Goal: Task Accomplishment & Management: Complete application form

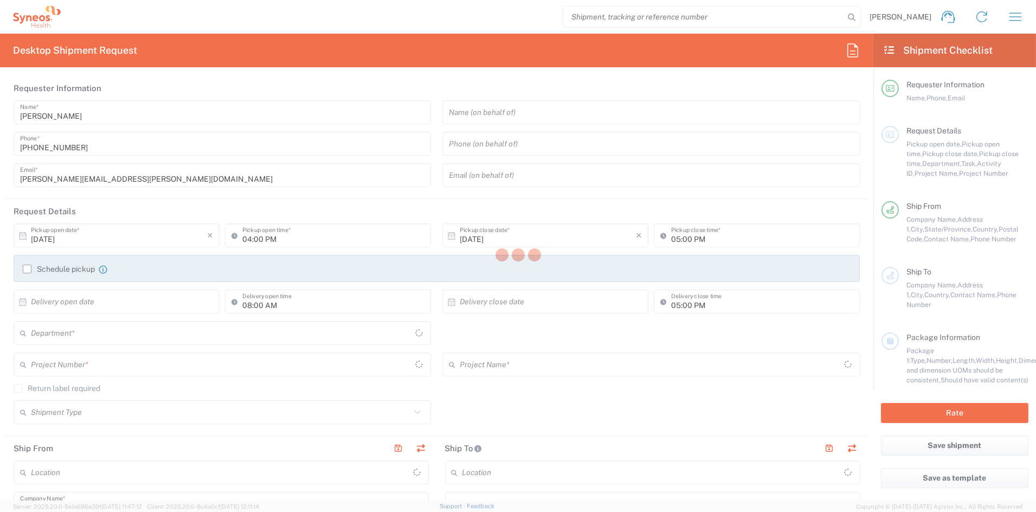
type input "[US_STATE]"
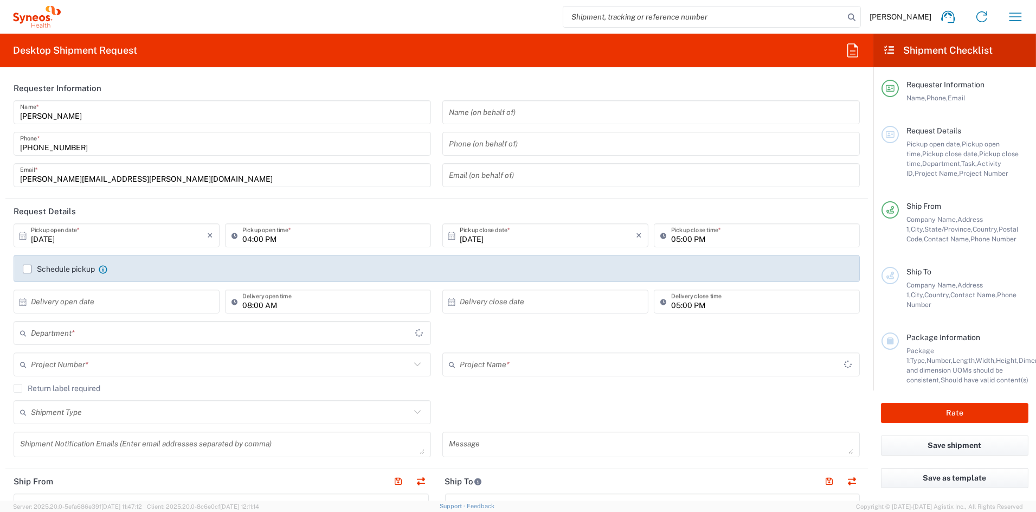
type input "[GEOGRAPHIC_DATA]"
type input "6156"
type input "Syneos Health Communications-[GEOGRAPHIC_DATA] [GEOGRAPHIC_DATA]"
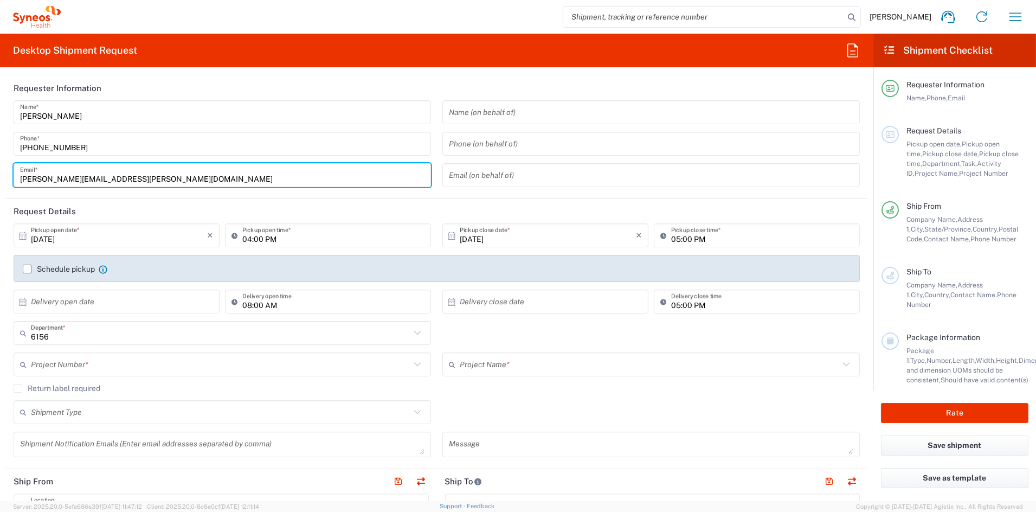
drag, startPoint x: 134, startPoint y: 178, endPoint x: -40, endPoint y: 173, distance: 173.5
click at [0, 173] on html "[PERSON_NAME] Home Shipment estimator Shipment tracking Desktop shipment reques…" at bounding box center [518, 256] width 1036 height 512
paste input "[PERSON_NAME].[PERSON_NAME]"
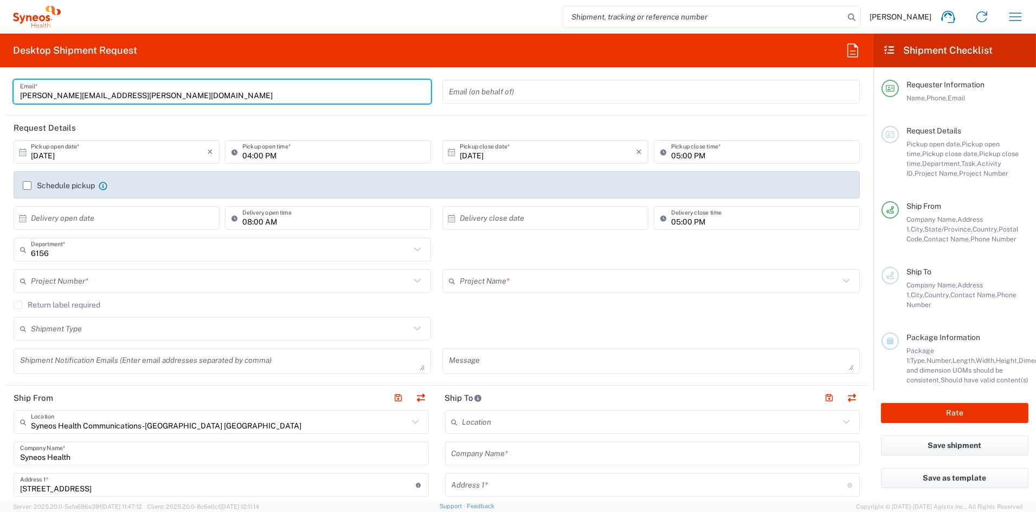
scroll to position [95, 0]
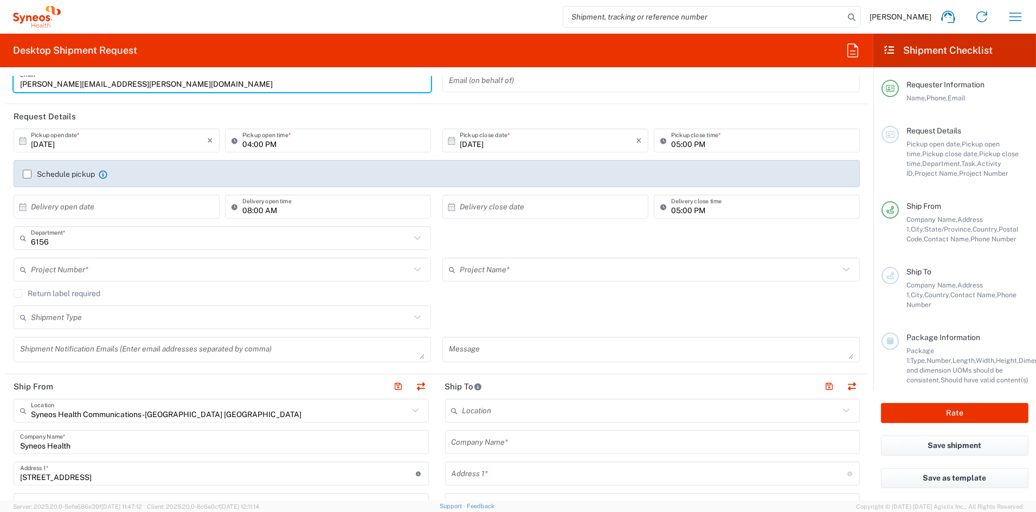
type input "[PERSON_NAME][EMAIL_ADDRESS][PERSON_NAME][DOMAIN_NAME]"
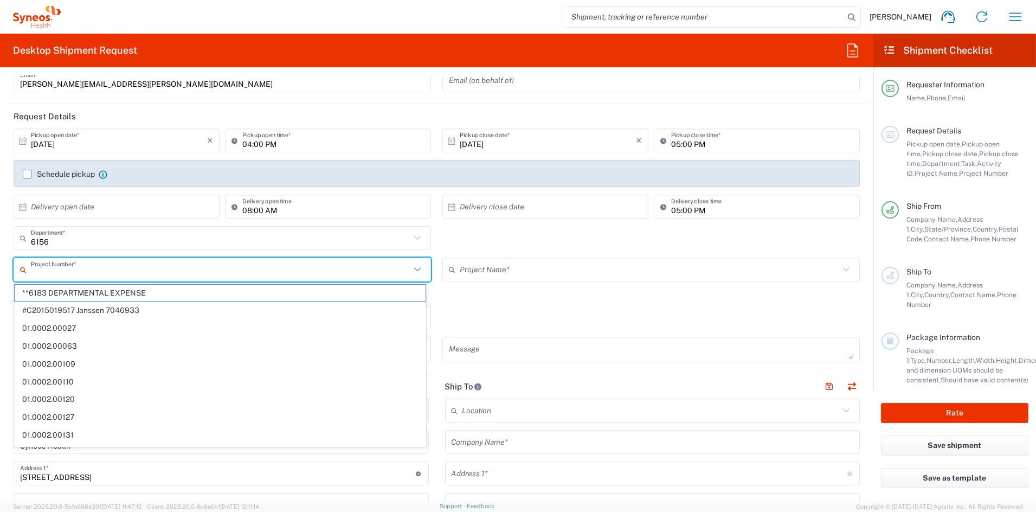
click at [122, 269] on input "text" at bounding box center [220, 269] width 379 height 19
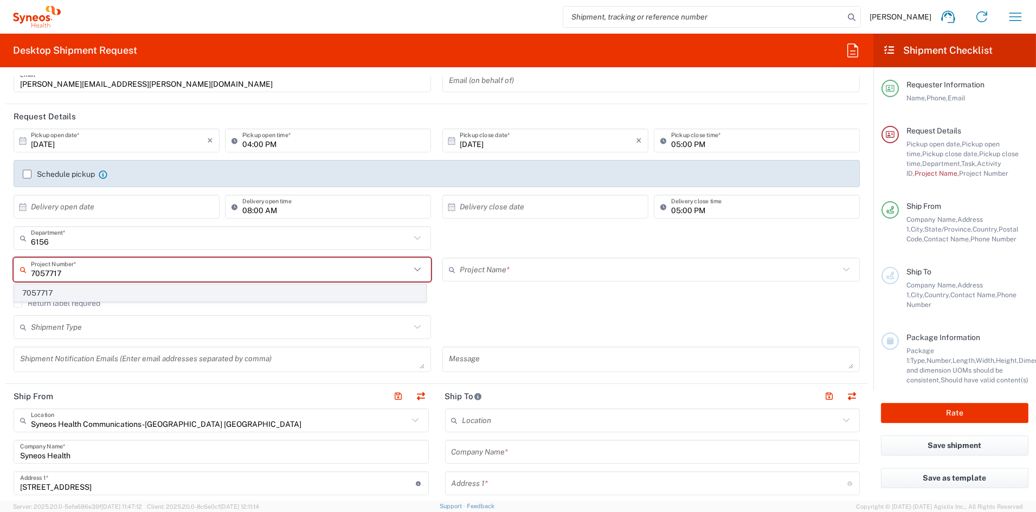
type input "7057717"
click at [63, 294] on span "7057717" at bounding box center [220, 293] width 411 height 17
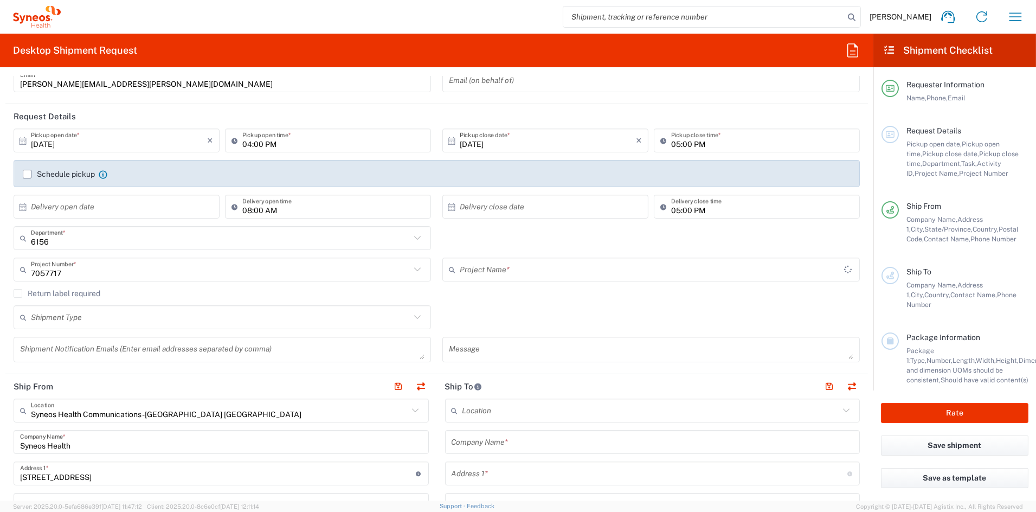
type input "MapLight 7057717"
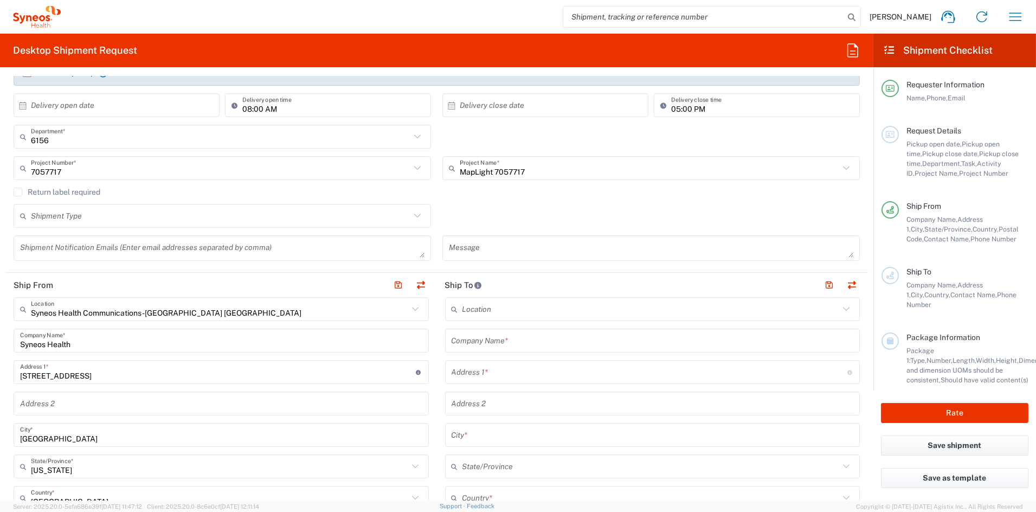
scroll to position [197, 0]
click at [522, 340] on input "text" at bounding box center [652, 339] width 402 height 19
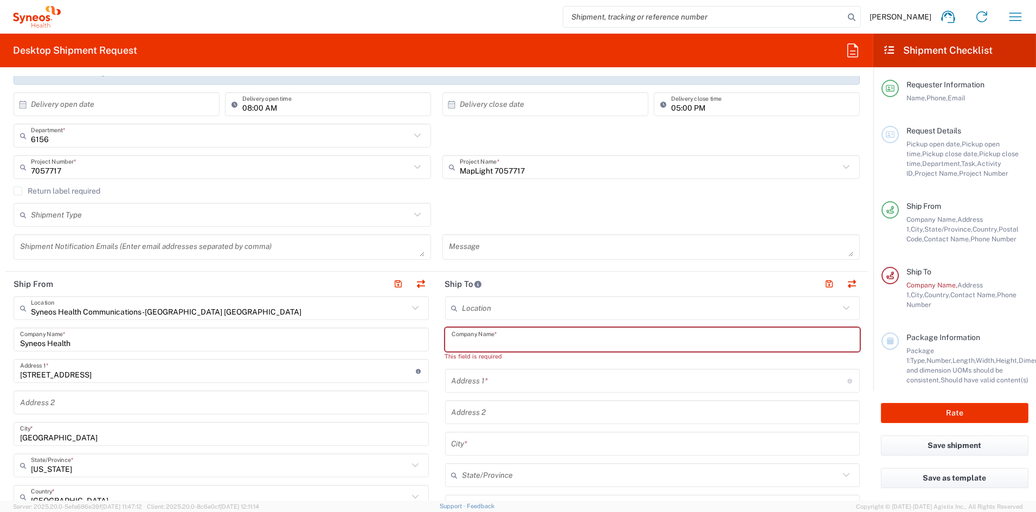
paste input "MapLight"
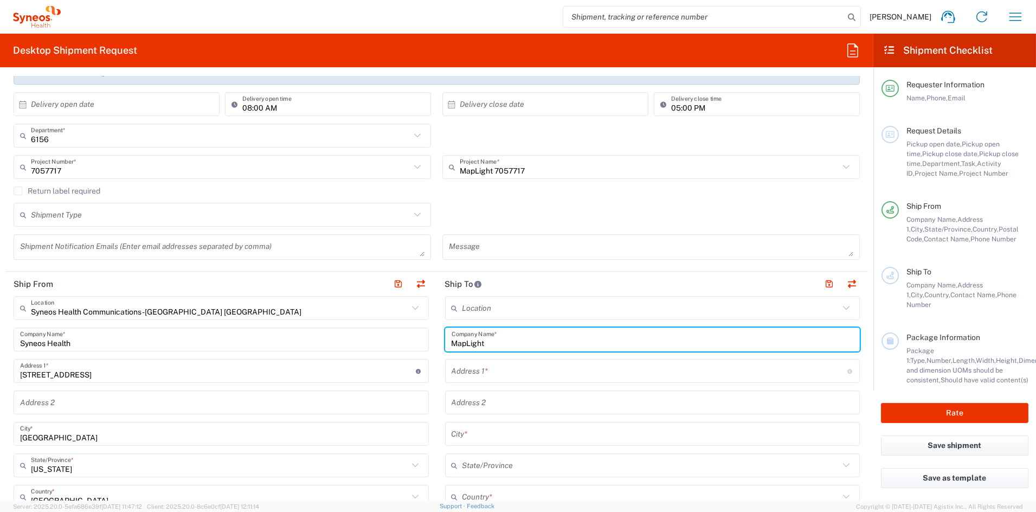
type input "MapLight"
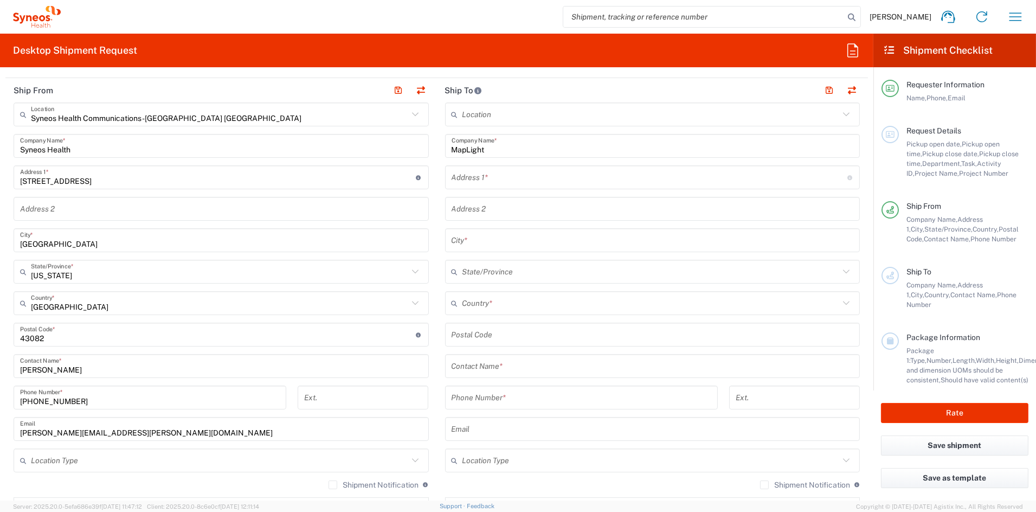
scroll to position [398, 0]
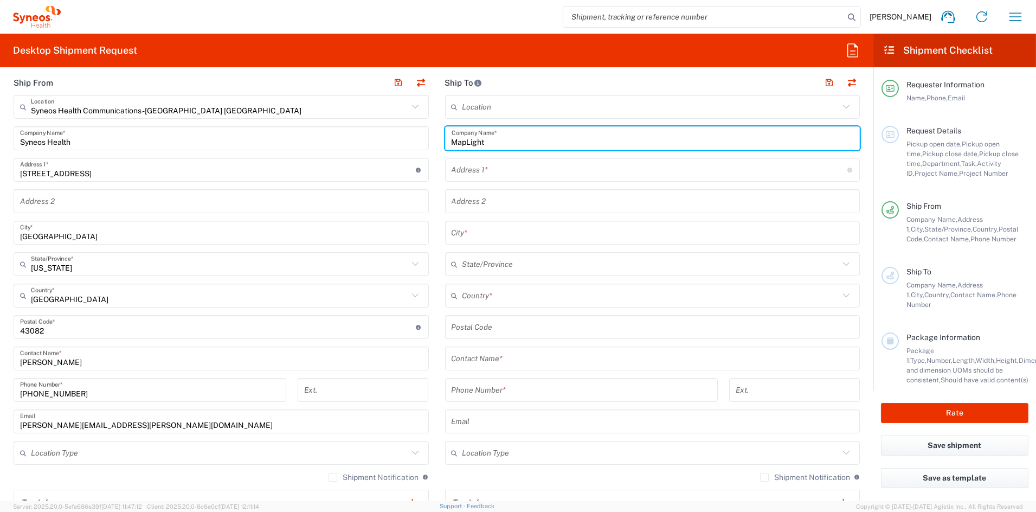
click at [518, 357] on input "text" at bounding box center [652, 358] width 402 height 19
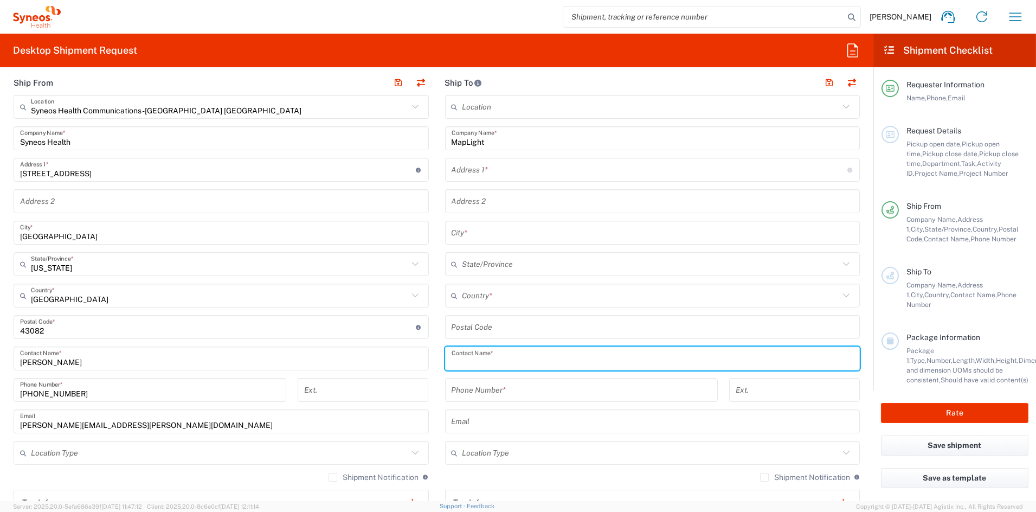
paste input "[PERSON_NAME]"
type input "[PERSON_NAME]"
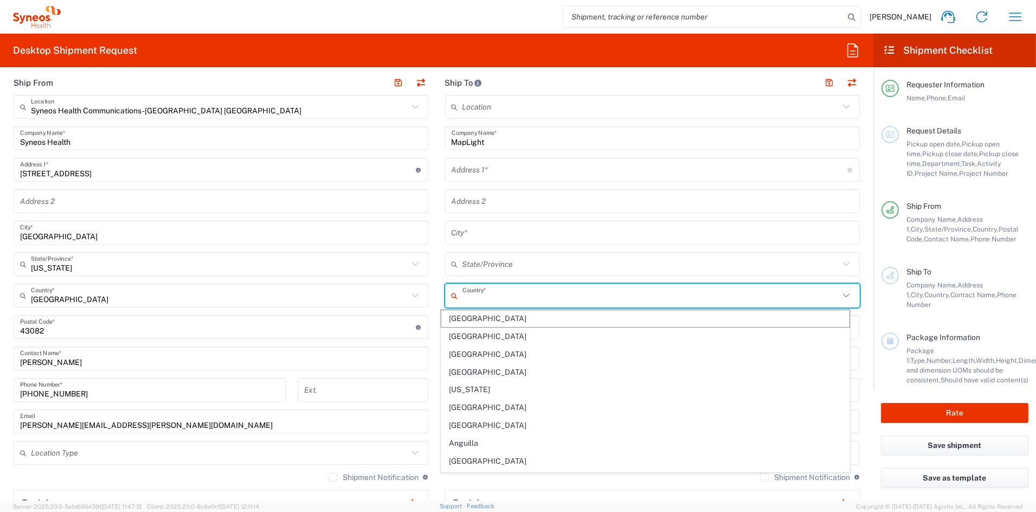
click at [509, 296] on input "text" at bounding box center [650, 295] width 377 height 19
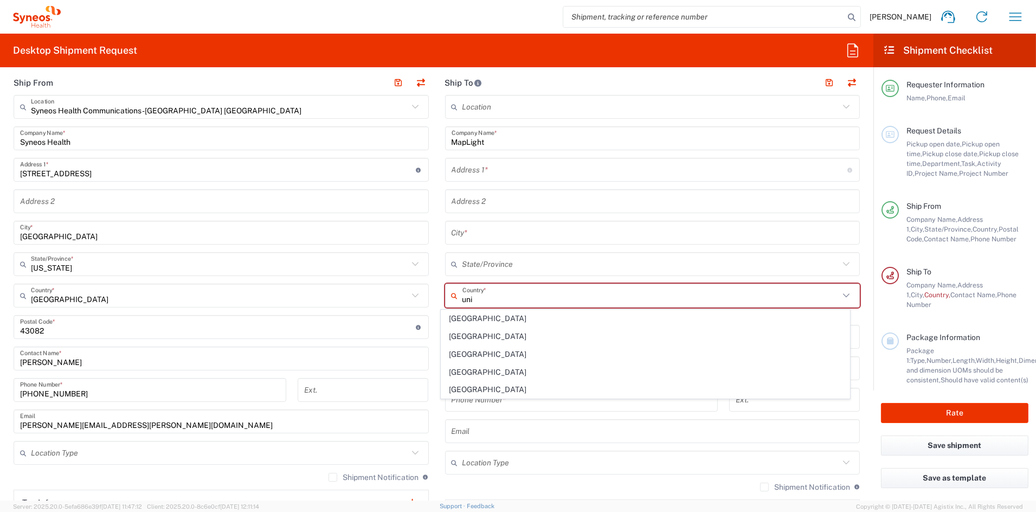
click at [471, 393] on span "[GEOGRAPHIC_DATA]" at bounding box center [645, 389] width 408 height 17
type input "[GEOGRAPHIC_DATA]"
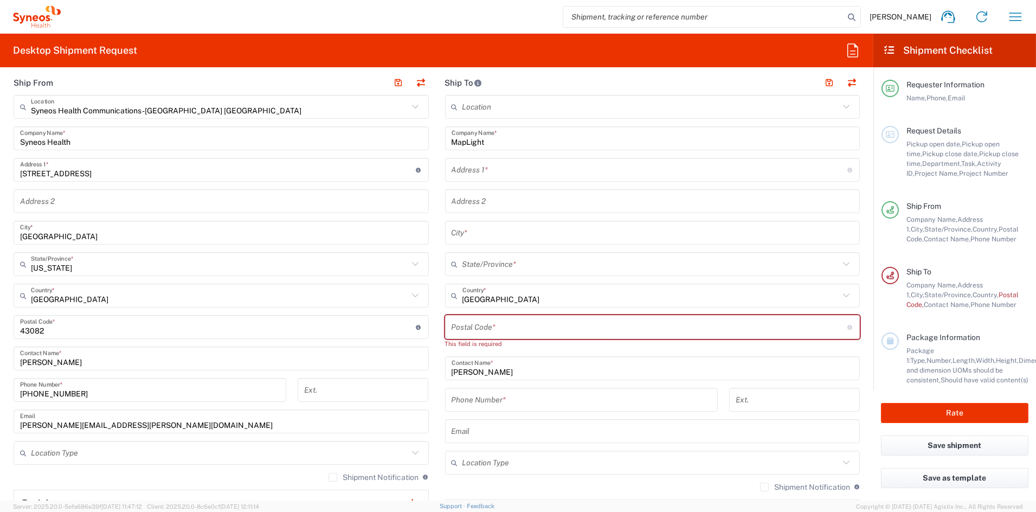
click at [492, 399] on input "tel" at bounding box center [581, 399] width 260 height 19
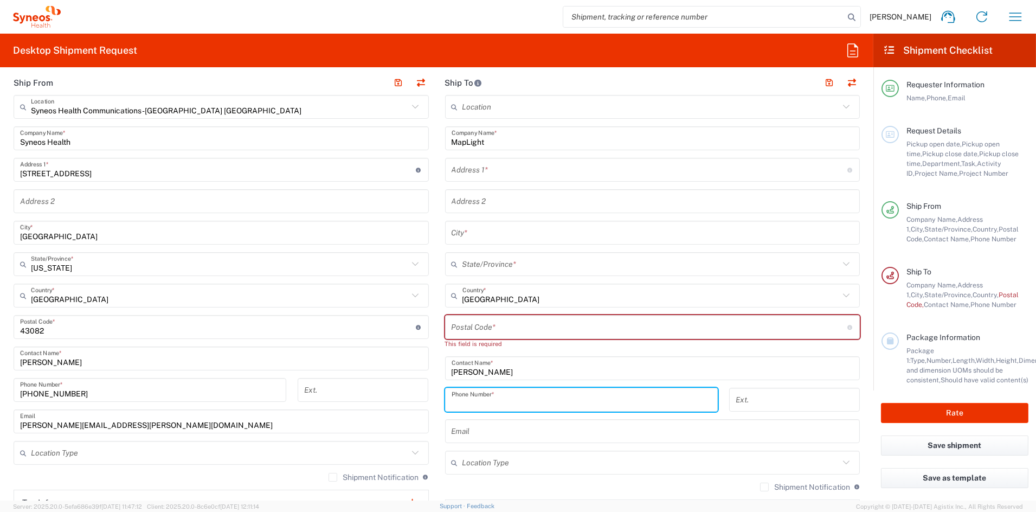
paste input "'[PHONE_NUMBER]"
drag, startPoint x: 450, startPoint y: 401, endPoint x: 473, endPoint y: 404, distance: 23.0
click at [451, 401] on input "'[PHONE_NUMBER]" at bounding box center [581, 399] width 260 height 19
type input "[PHONE_NUMBER]"
click at [561, 431] on input "text" at bounding box center [652, 431] width 402 height 19
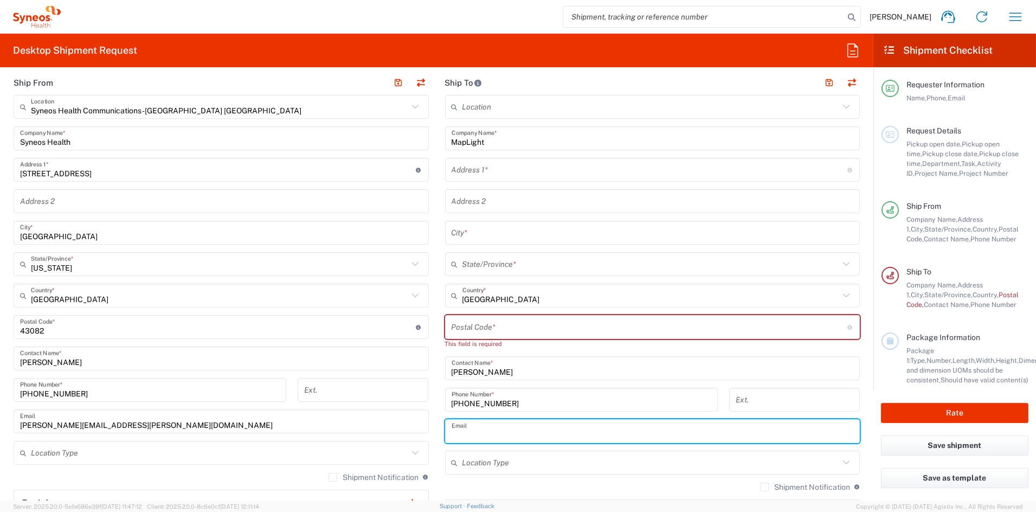
paste input "[EMAIL_ADDRESS][DOMAIN_NAME]"
type input "[EMAIL_ADDRESS][DOMAIN_NAME]"
click at [511, 170] on input "text" at bounding box center [649, 169] width 396 height 19
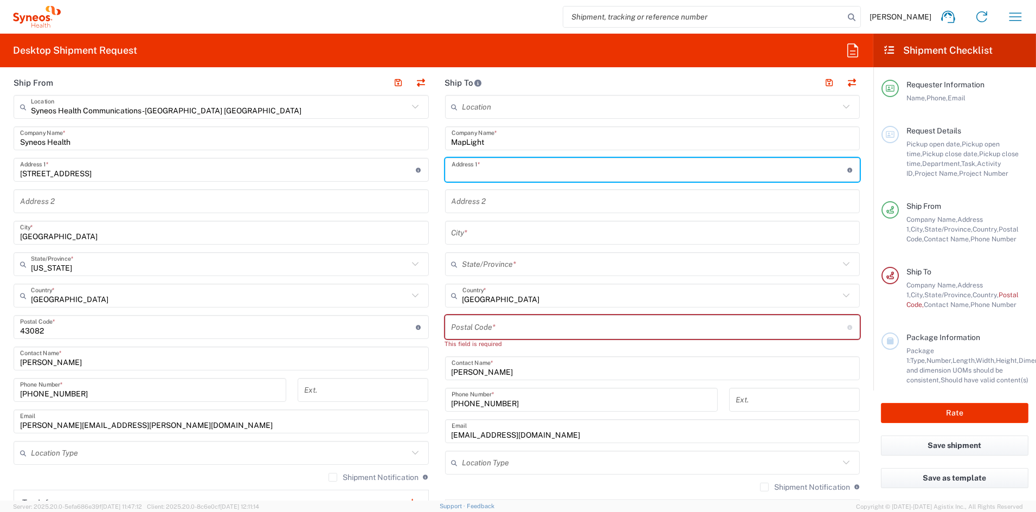
paste input "[STREET_ADDRESS][PERSON_NAME]"
type input "[STREET_ADDRESS][PERSON_NAME]"
click at [489, 235] on input "text" at bounding box center [652, 232] width 402 height 19
click at [488, 234] on input "text" at bounding box center [652, 232] width 402 height 19
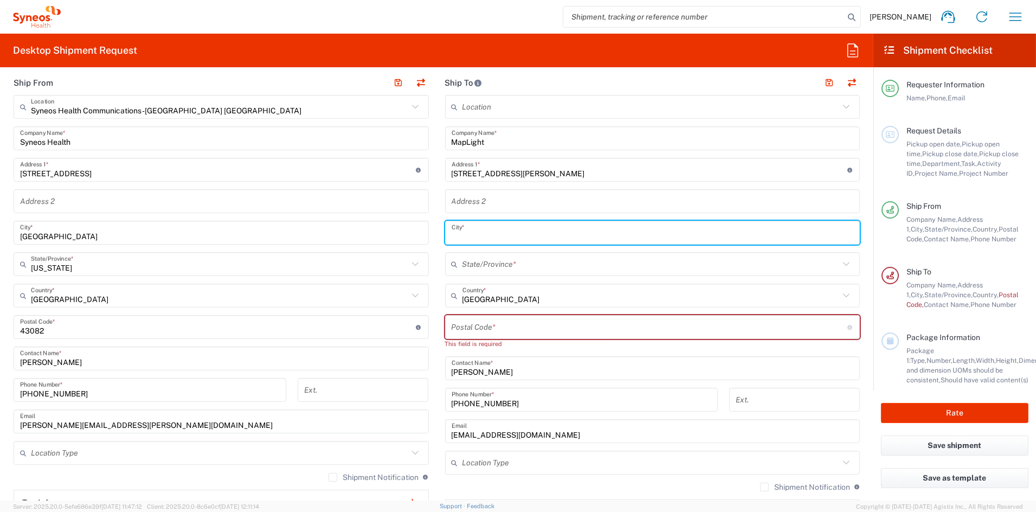
paste input "[GEOGRAPHIC_DATA]"
type input "[GEOGRAPHIC_DATA]"
click at [480, 264] on input "text" at bounding box center [650, 264] width 377 height 19
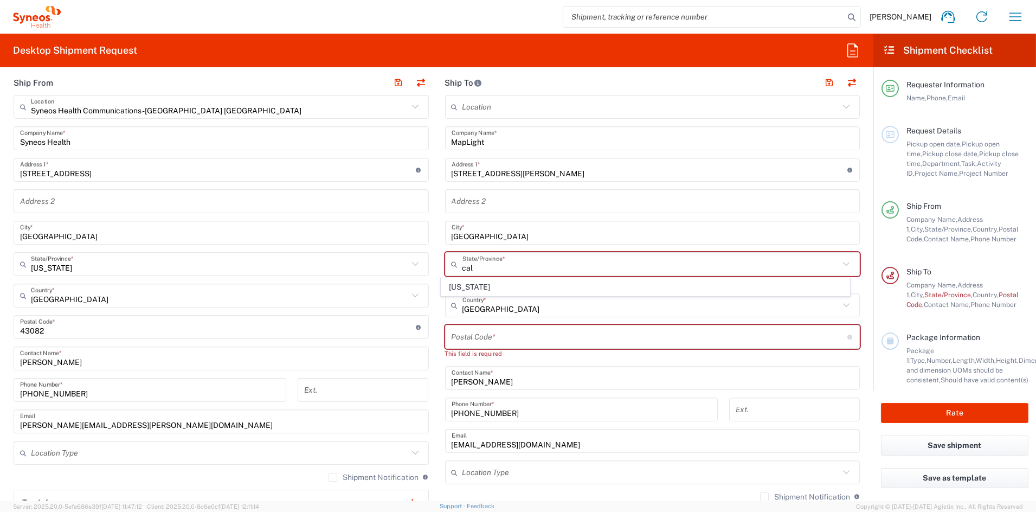
click at [452, 289] on span "[US_STATE]" at bounding box center [645, 287] width 408 height 17
type input "[US_STATE]"
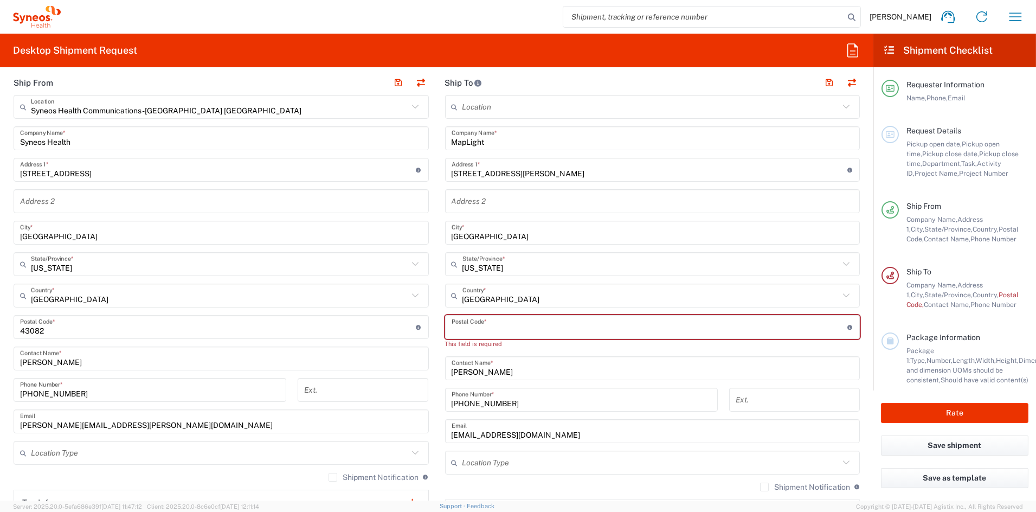
click at [474, 327] on input "undefined" at bounding box center [649, 327] width 396 height 19
paste input "92130"
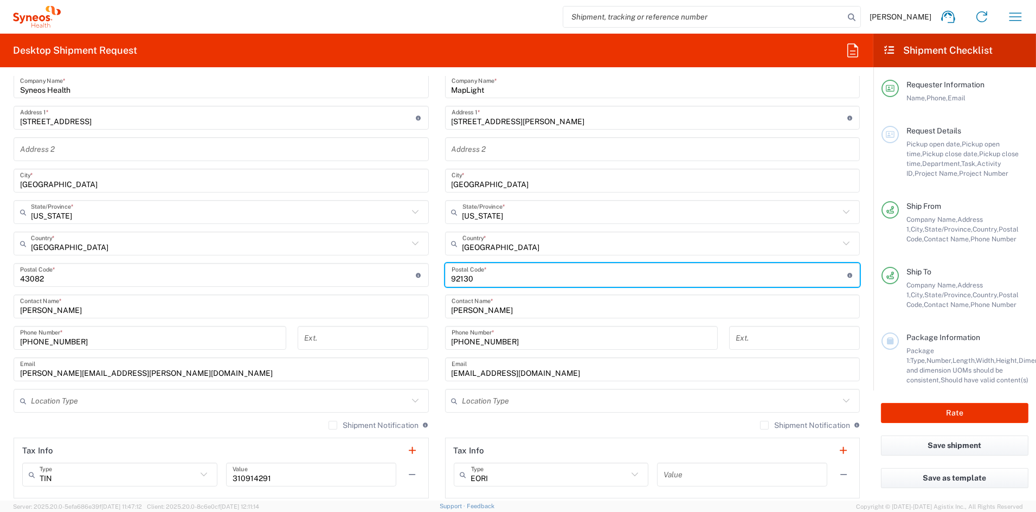
scroll to position [456, 0]
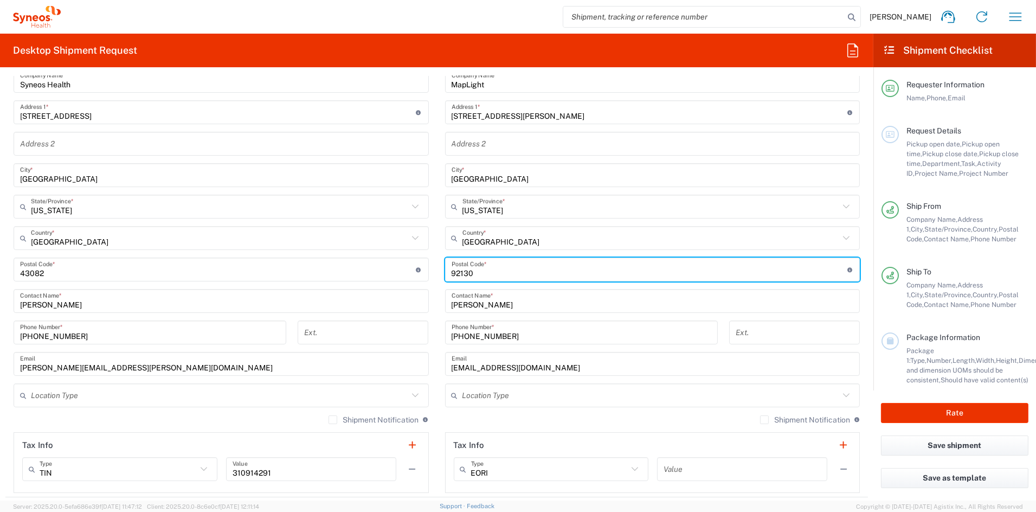
type input "92130"
click at [493, 398] on input "text" at bounding box center [650, 395] width 377 height 19
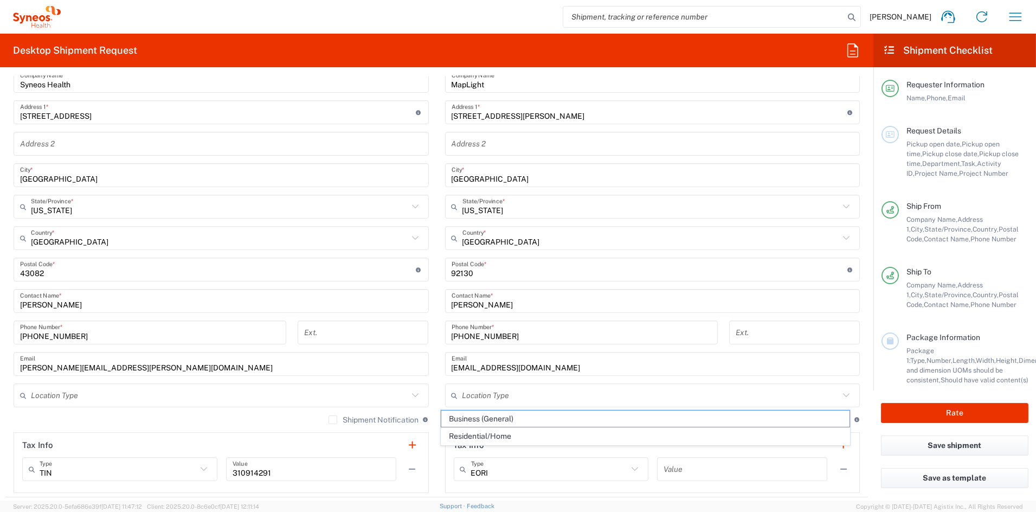
drag, startPoint x: 481, startPoint y: 420, endPoint x: 528, endPoint y: 396, distance: 53.1
click at [481, 418] on span "Business (General)" at bounding box center [645, 418] width 408 height 17
type input "Business (General)"
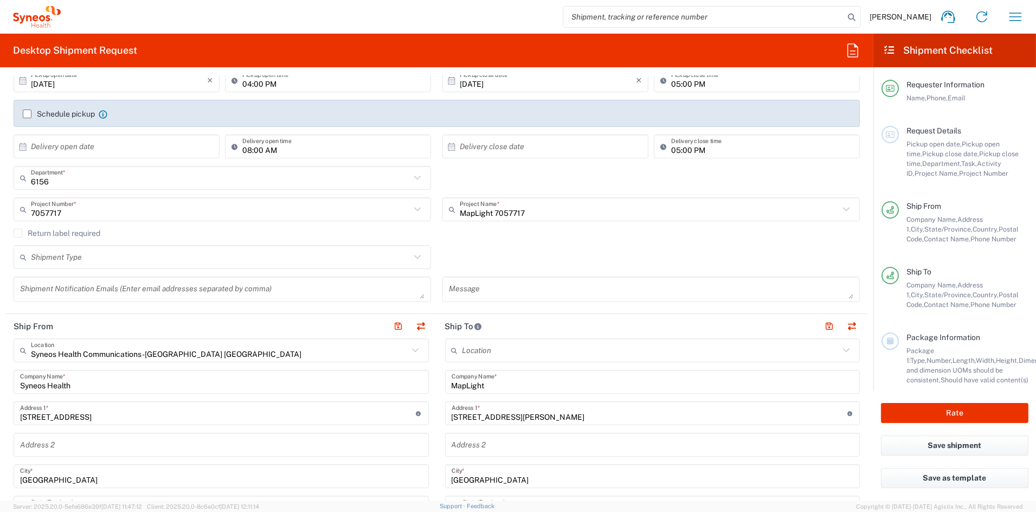
scroll to position [183, 0]
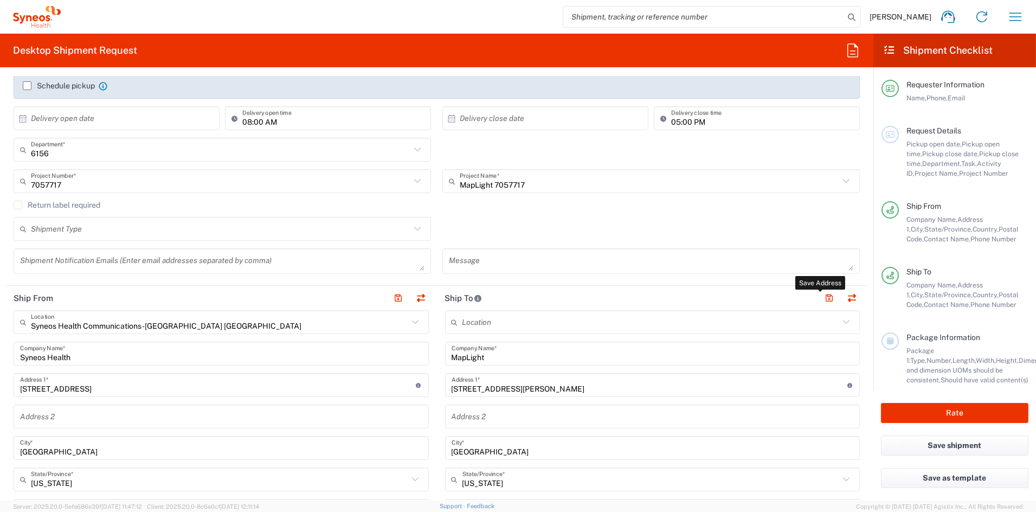
click at [822, 296] on button "button" at bounding box center [829, 297] width 15 height 15
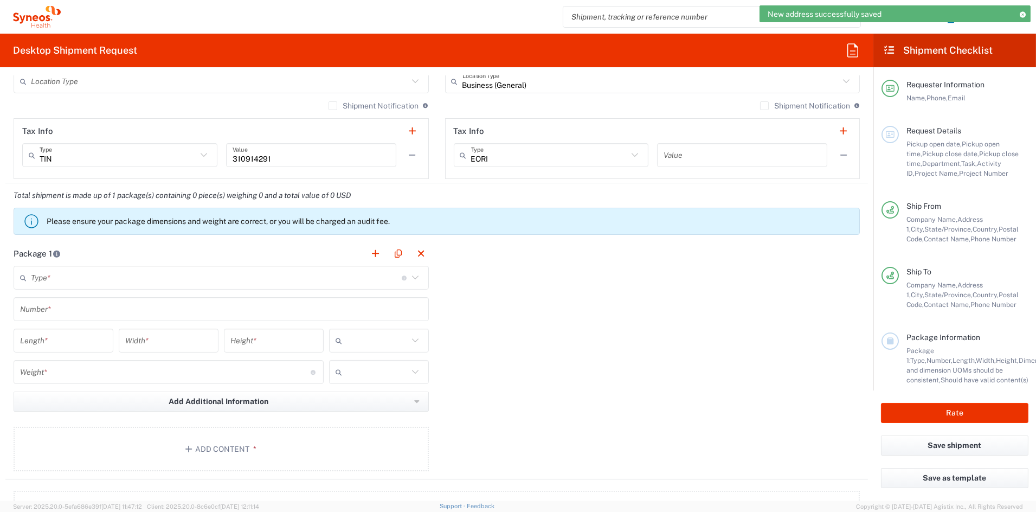
scroll to position [779, 0]
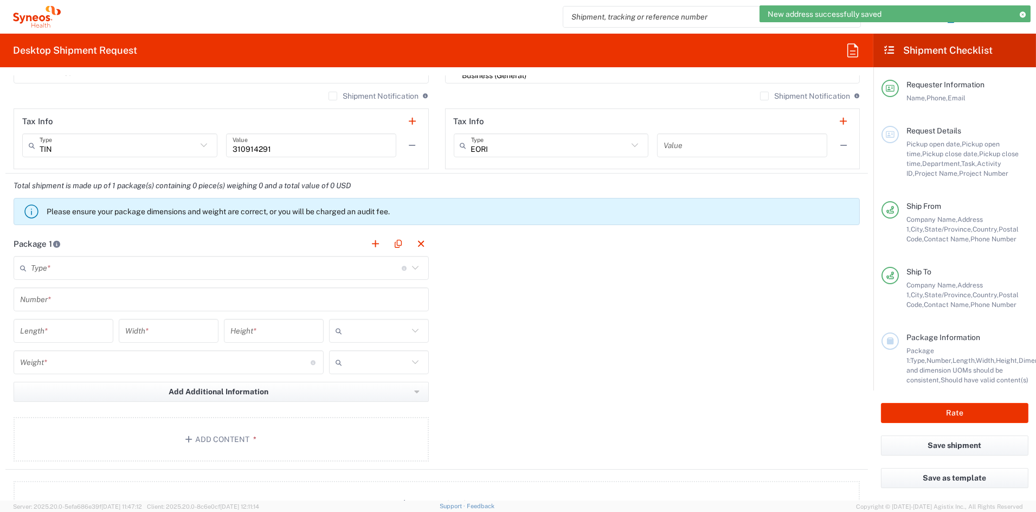
click at [86, 267] on input "text" at bounding box center [216, 268] width 371 height 19
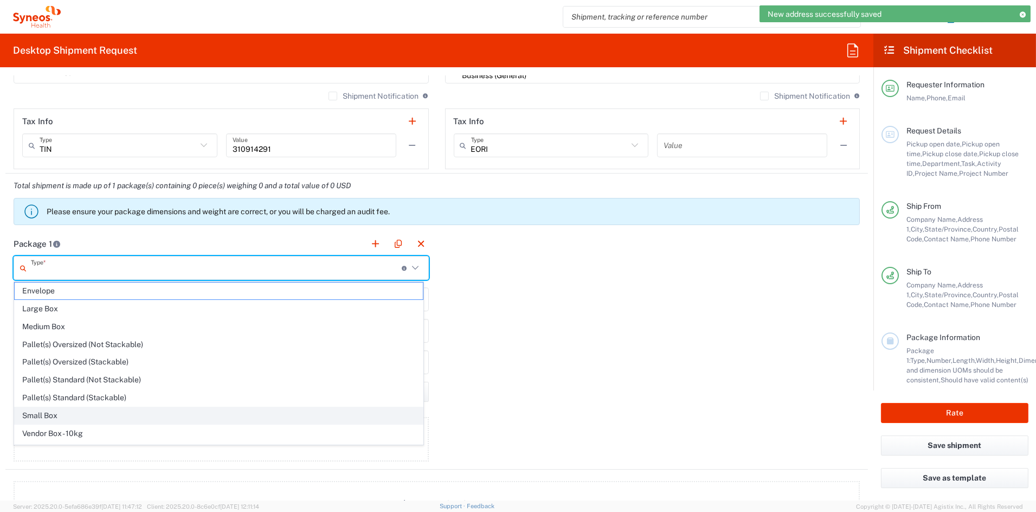
scroll to position [34, 0]
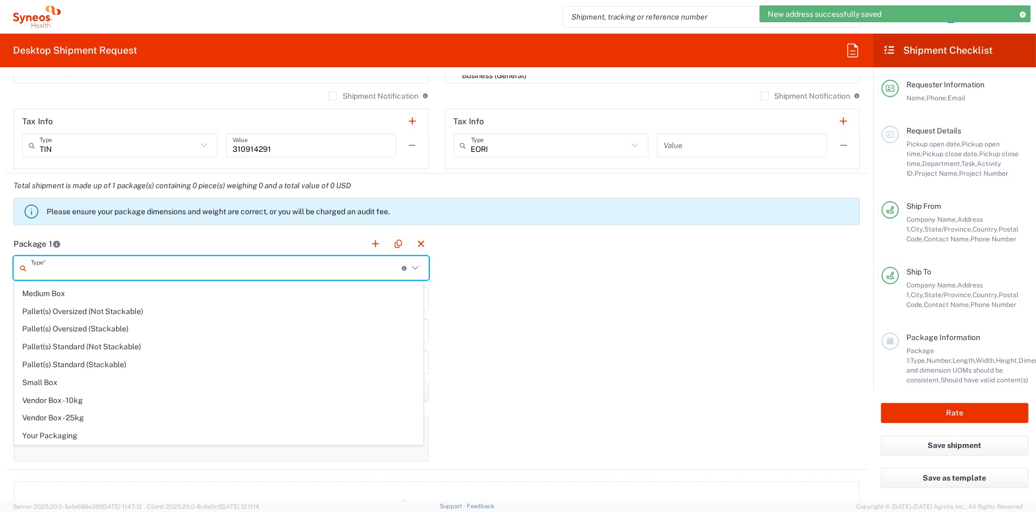
drag, startPoint x: 44, startPoint y: 434, endPoint x: 47, endPoint y: 423, distance: 11.1
click at [44, 434] on span "Your Packaging" at bounding box center [219, 435] width 408 height 17
type input "Your Packaging"
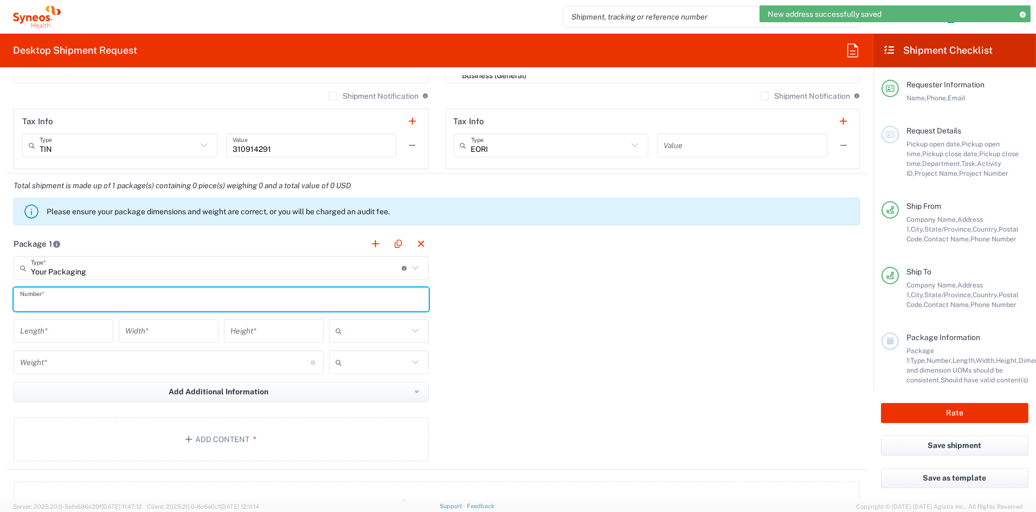
click at [54, 301] on input "text" at bounding box center [221, 299] width 402 height 19
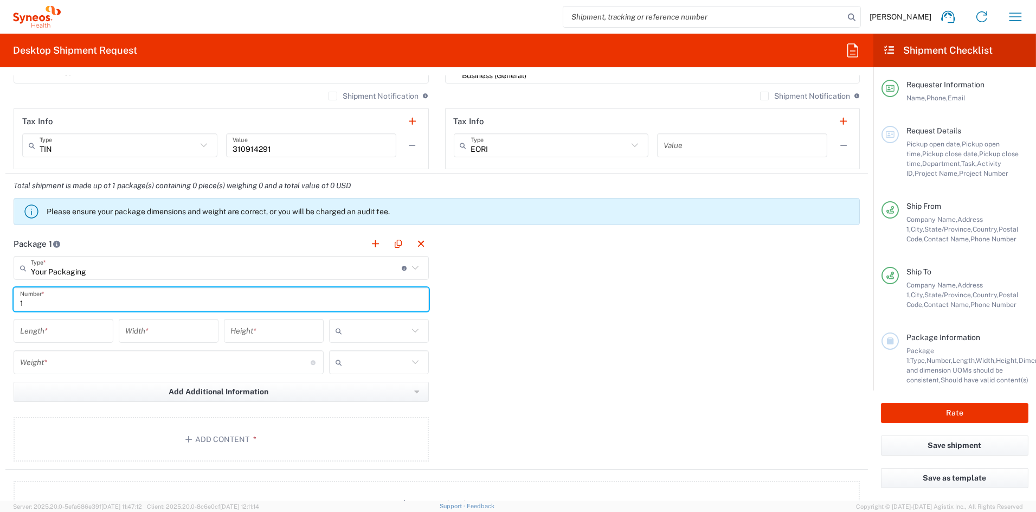
type input "1"
click at [53, 332] on input "number" at bounding box center [63, 330] width 87 height 19
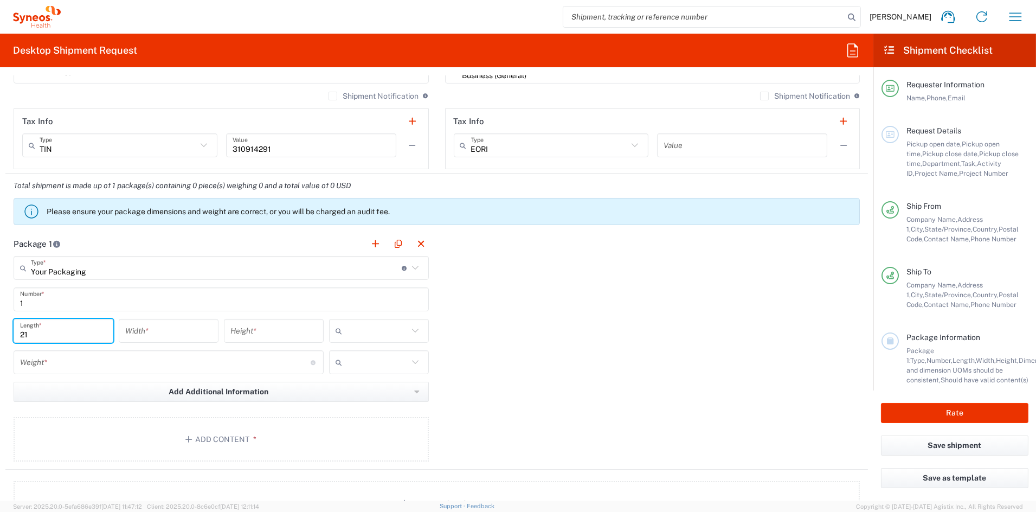
type input "21"
type input "15"
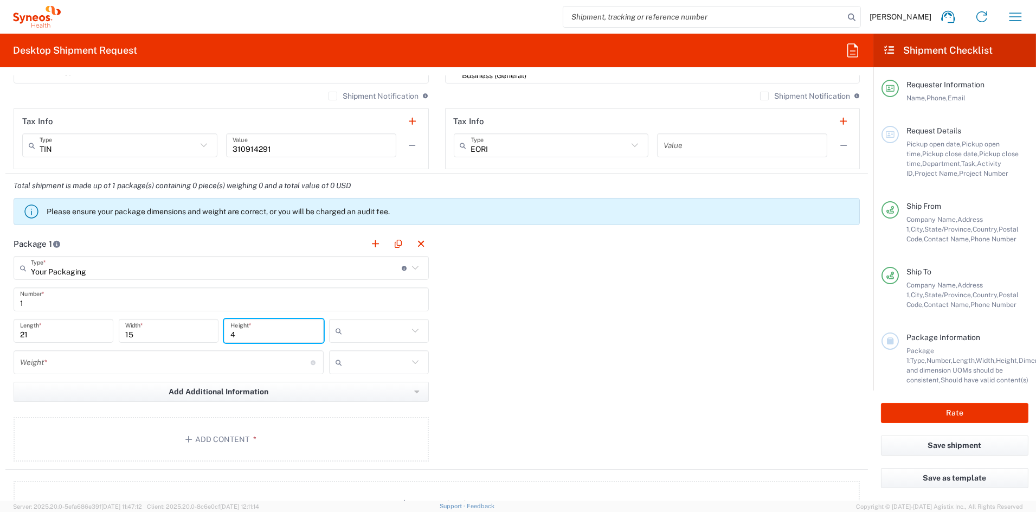
type input "4"
click at [353, 392] on span "in" at bounding box center [374, 389] width 96 height 17
type input "in"
click at [78, 360] on input "number" at bounding box center [165, 362] width 290 height 19
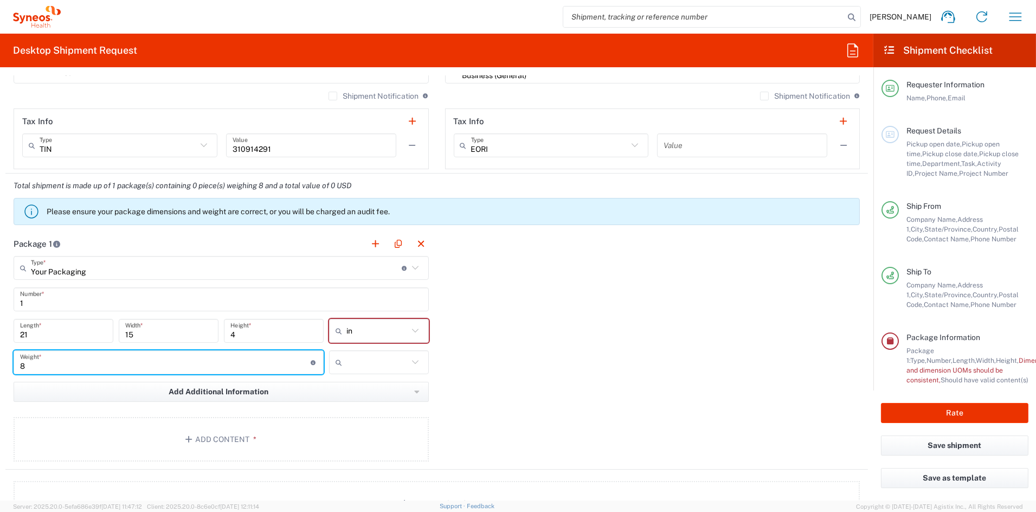
type input "8"
click at [361, 361] on input "text" at bounding box center [377, 361] width 62 height 17
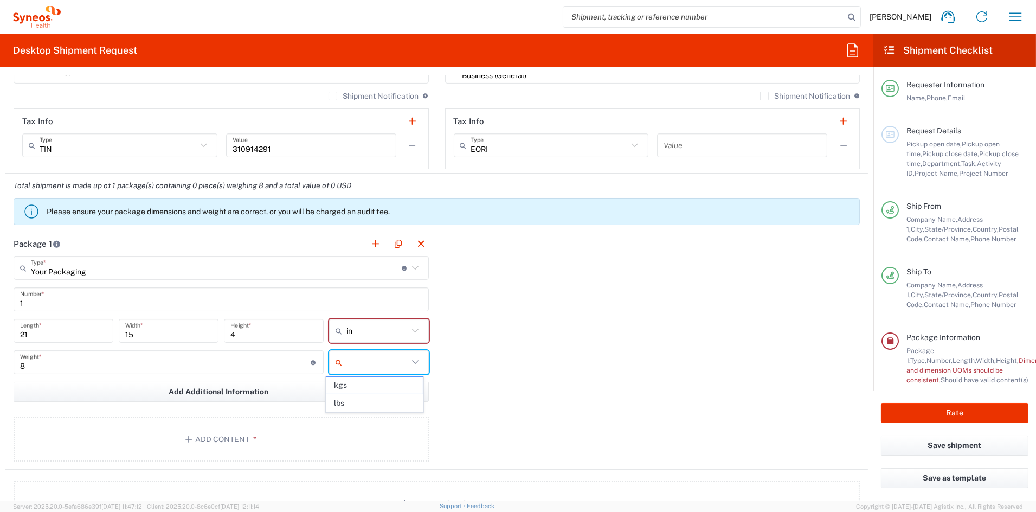
click at [358, 402] on span "lbs" at bounding box center [374, 403] width 96 height 17
type input "lbs"
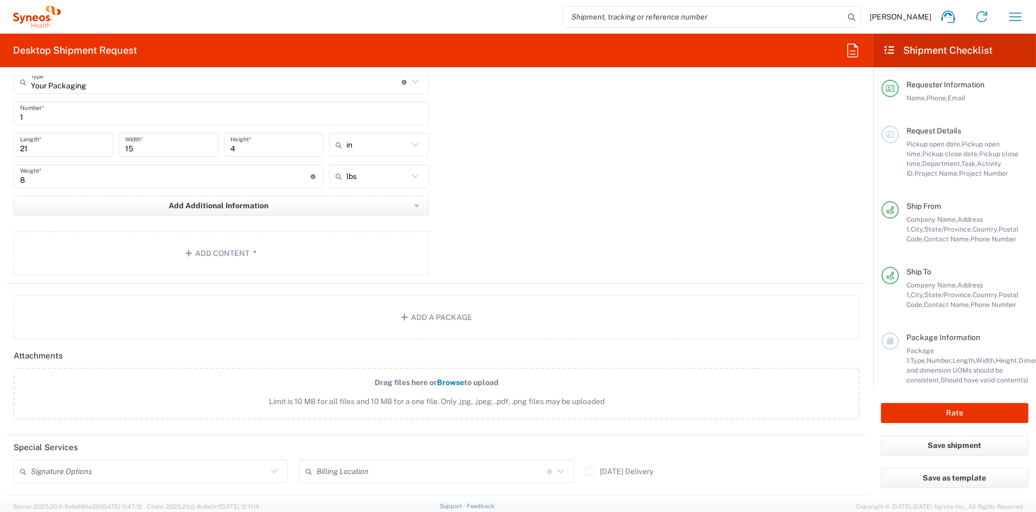
scroll to position [966, 0]
click at [237, 251] on button "Add Content *" at bounding box center [221, 252] width 415 height 44
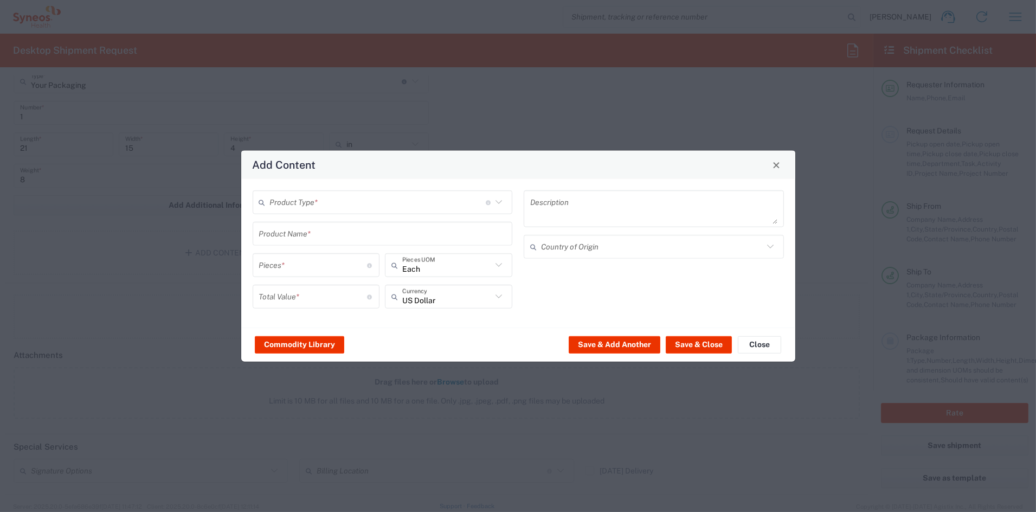
click at [316, 198] on input "text" at bounding box center [378, 201] width 216 height 19
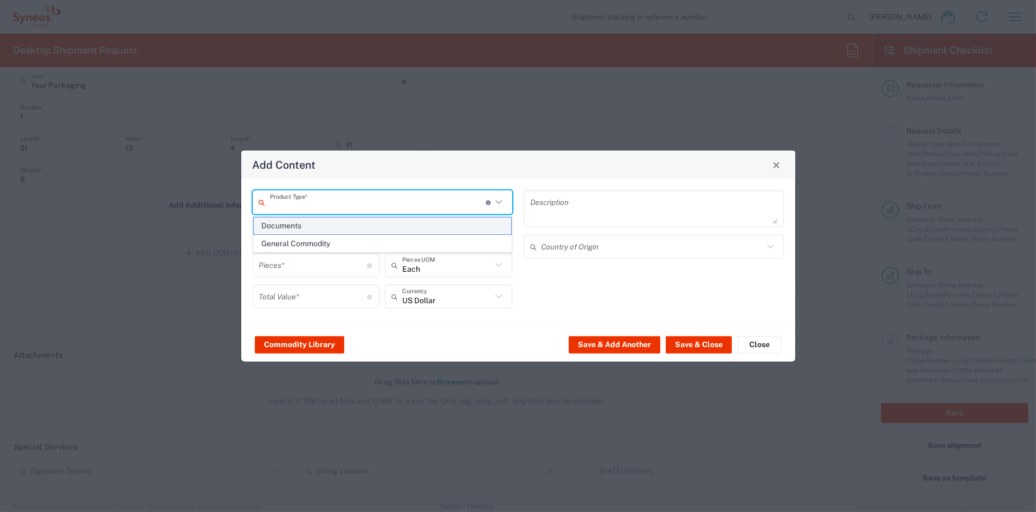
click at [296, 225] on span "Documents" at bounding box center [382, 225] width 257 height 17
type input "Documents"
type input "1"
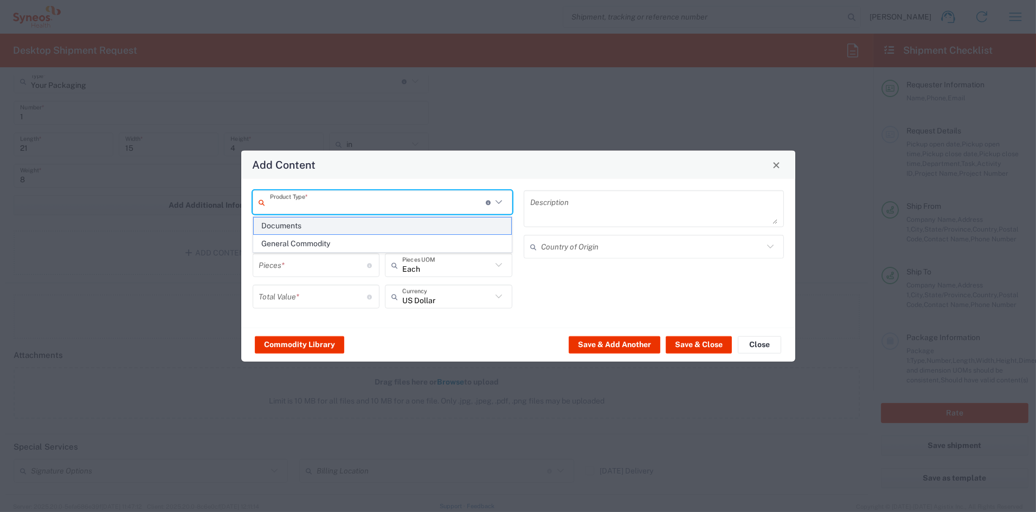
type textarea "Documents"
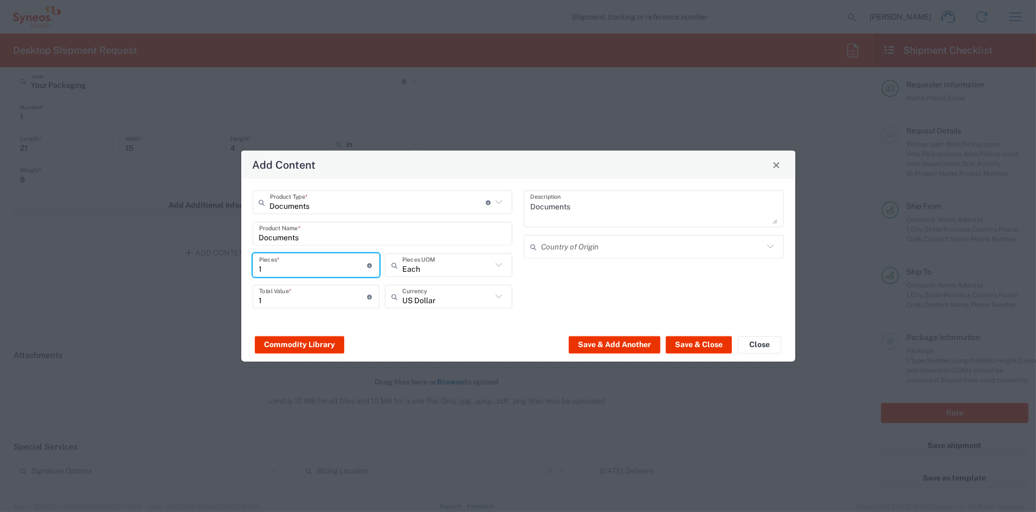
drag, startPoint x: 290, startPoint y: 265, endPoint x: 214, endPoint y: 263, distance: 76.4
click at [215, 263] on div "Add Content Documents Product Type * Document: Paper document generated interna…" at bounding box center [518, 256] width 1036 height 512
type input "10"
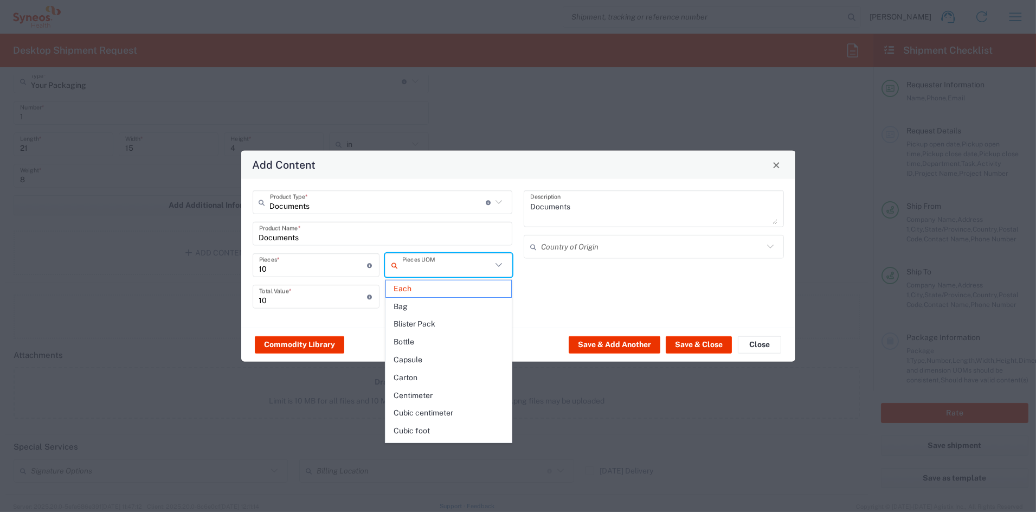
type input "Each"
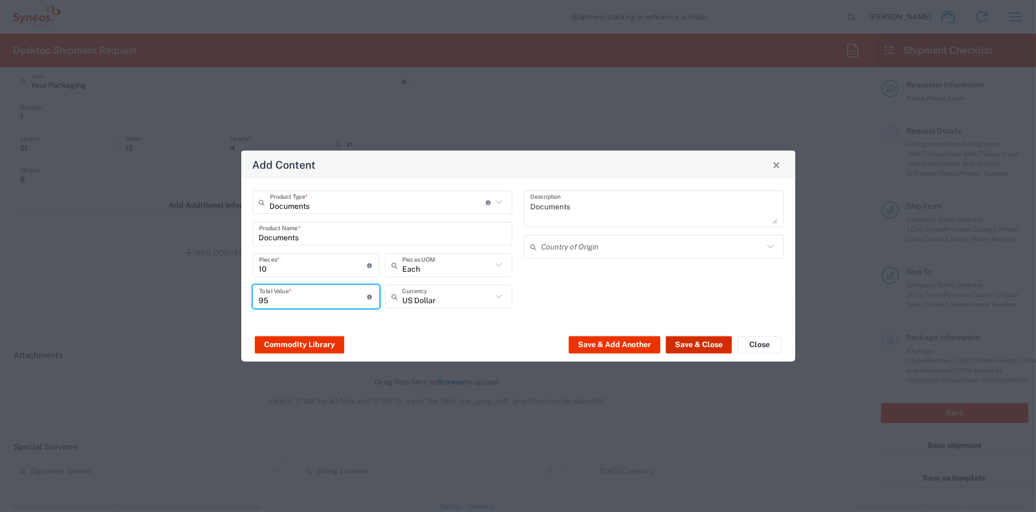
type input "95"
click at [694, 343] on button "Save & Close" at bounding box center [699, 343] width 66 height 17
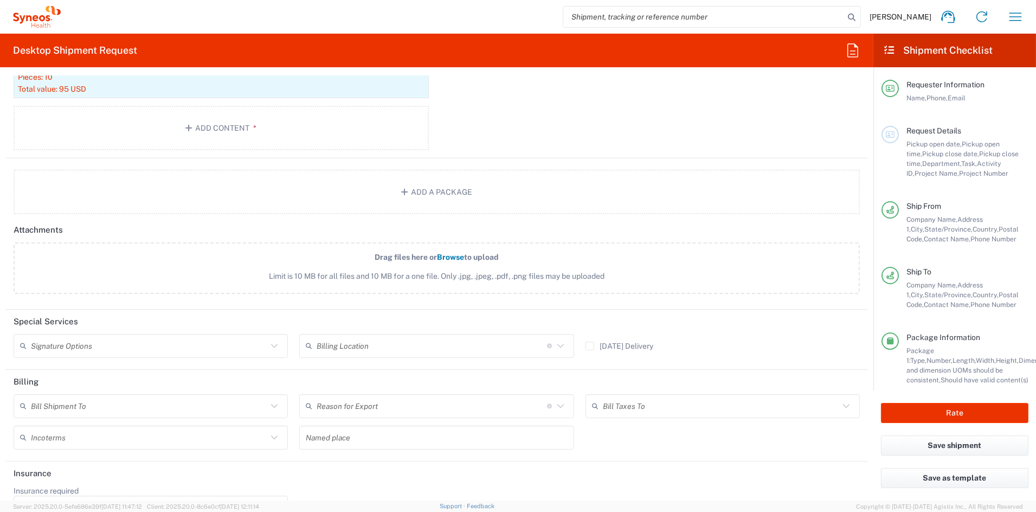
scroll to position [1173, 0]
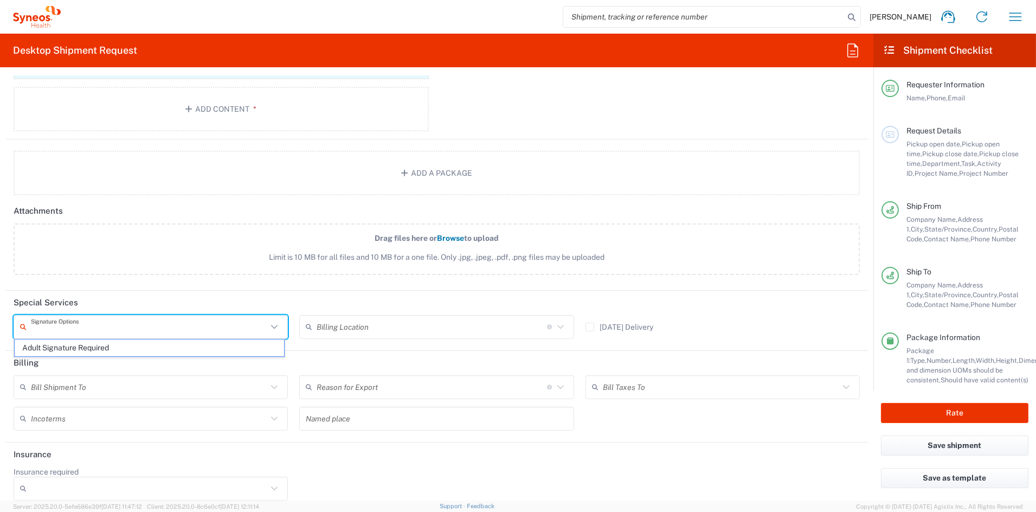
click at [56, 326] on input "text" at bounding box center [149, 326] width 236 height 19
click at [64, 349] on span "Adult Signature Required" at bounding box center [149, 347] width 269 height 17
type input "Adult Signature Required"
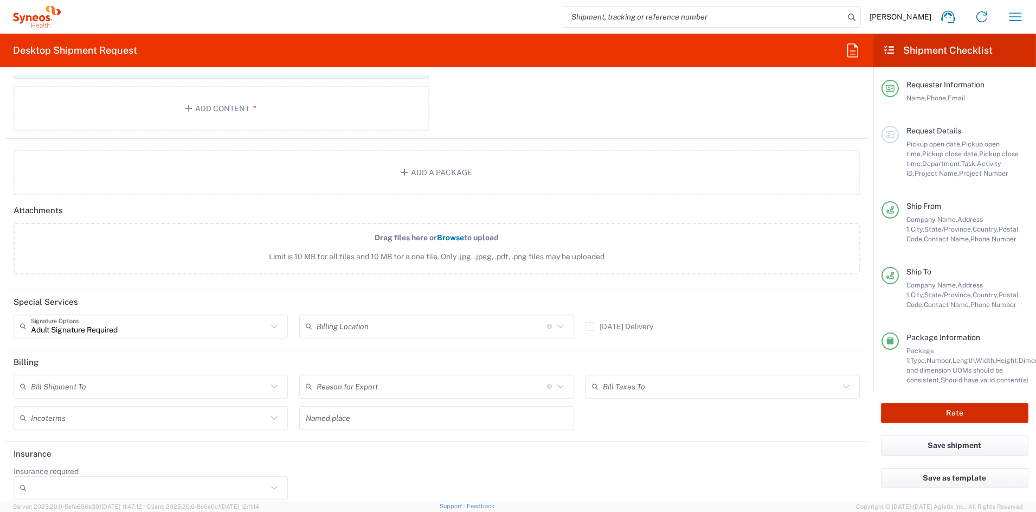
click at [971, 410] on button "Rate" at bounding box center [954, 413] width 147 height 20
type input "7057717"
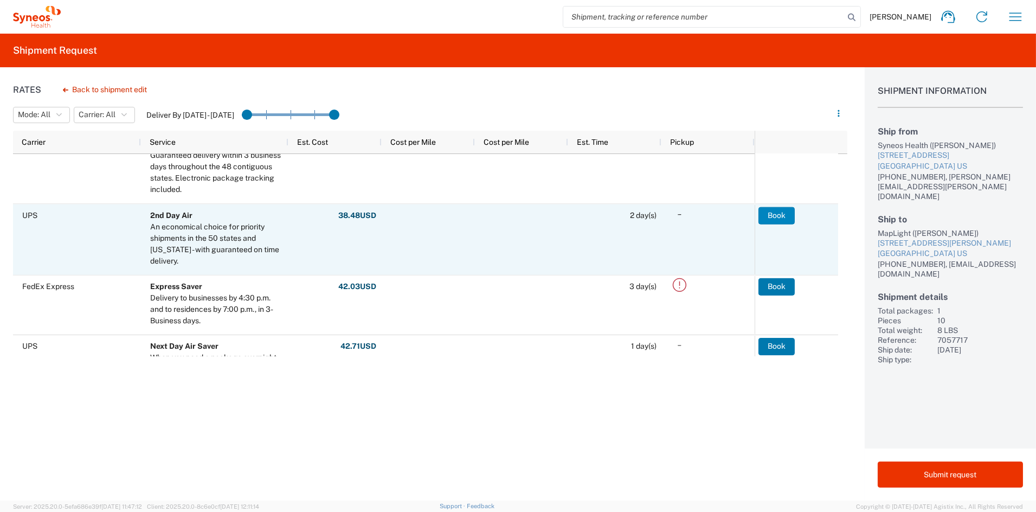
click at [774, 214] on button "Book" at bounding box center [776, 214] width 36 height 17
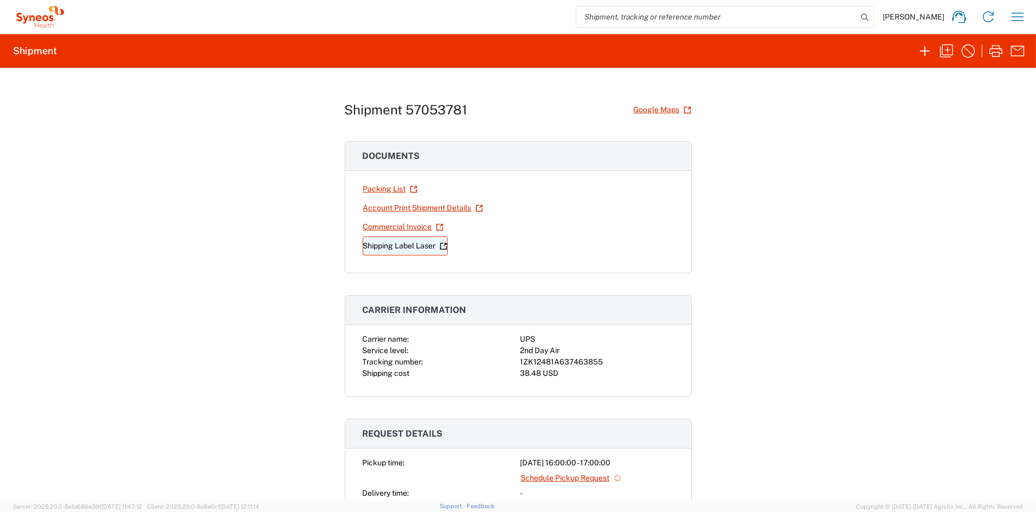
click at [390, 247] on link "Shipping Label Laser" at bounding box center [405, 245] width 85 height 19
